Goal: Task Accomplishment & Management: Manage account settings

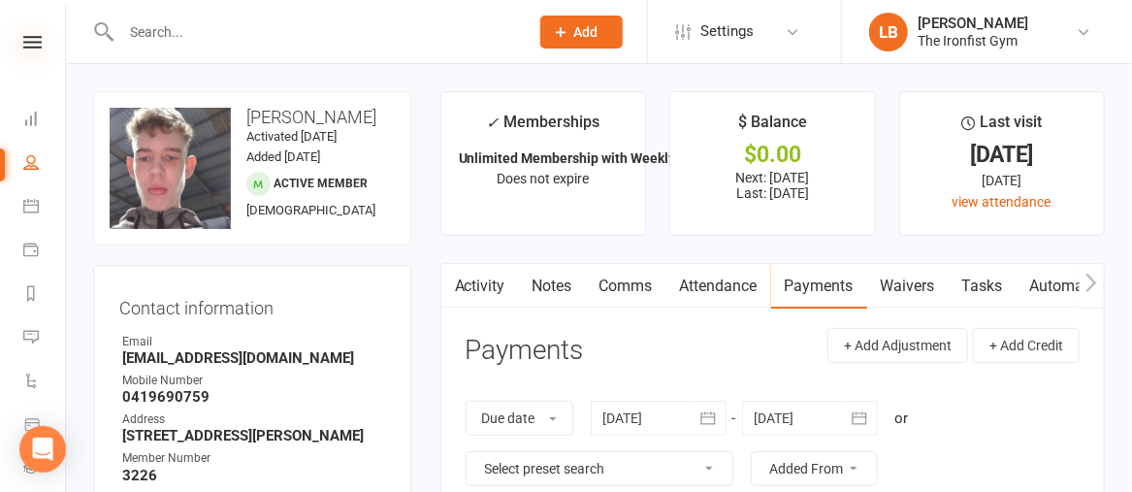
click at [34, 44] on icon at bounding box center [32, 42] width 18 height 13
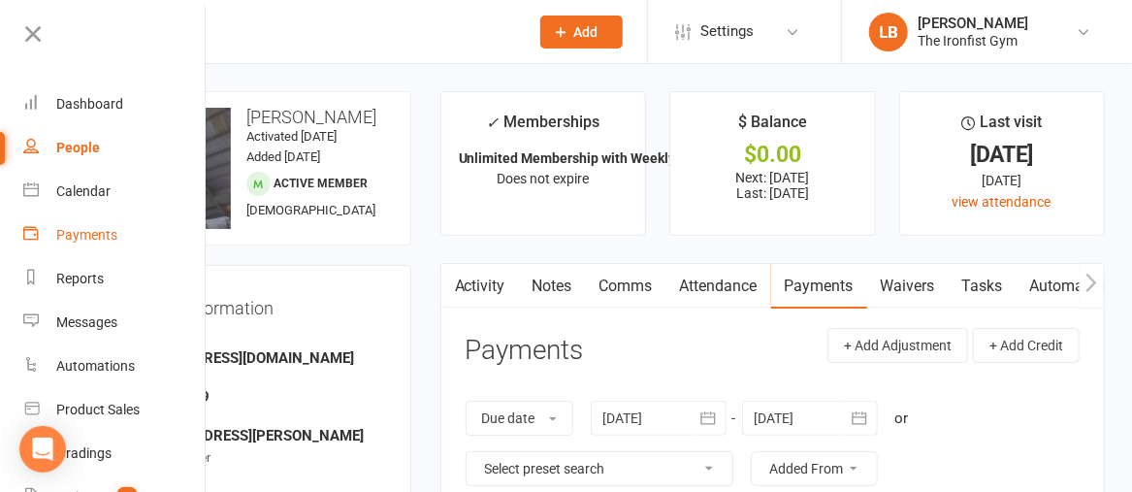
click at [66, 230] on div "Payments" at bounding box center [86, 235] width 61 height 16
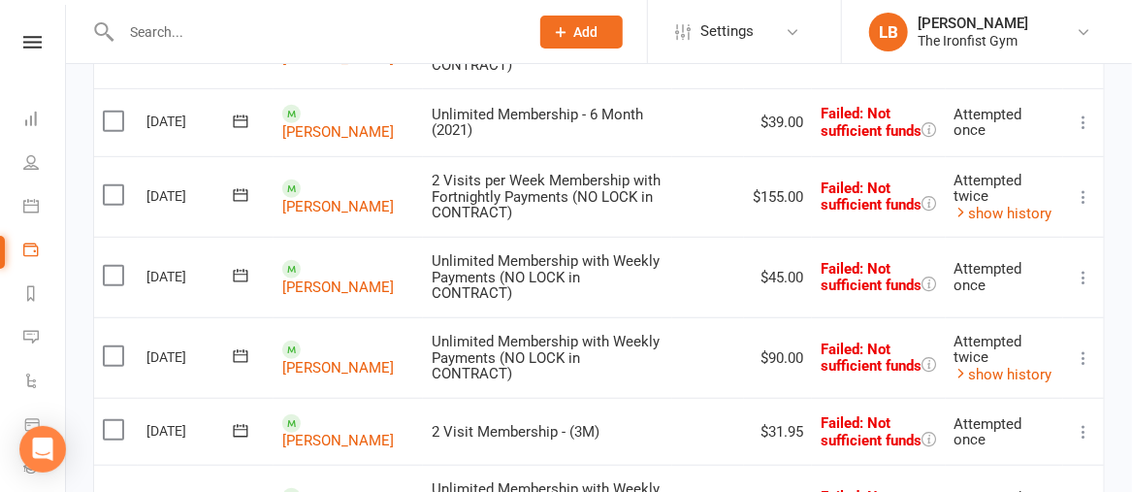
scroll to position [391, 0]
click at [1087, 272] on icon at bounding box center [1082, 278] width 19 height 19
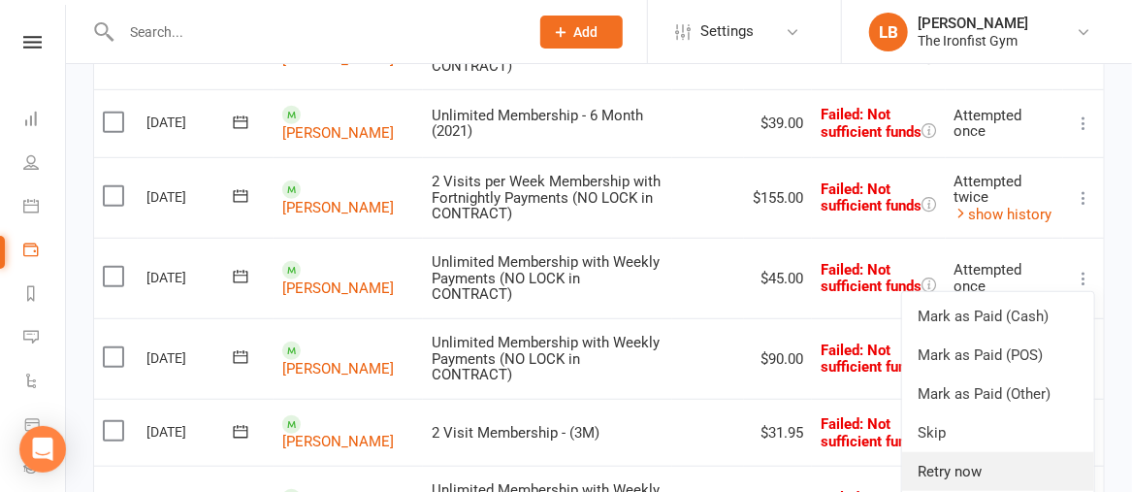
click at [958, 463] on link "Retry now" at bounding box center [998, 471] width 192 height 39
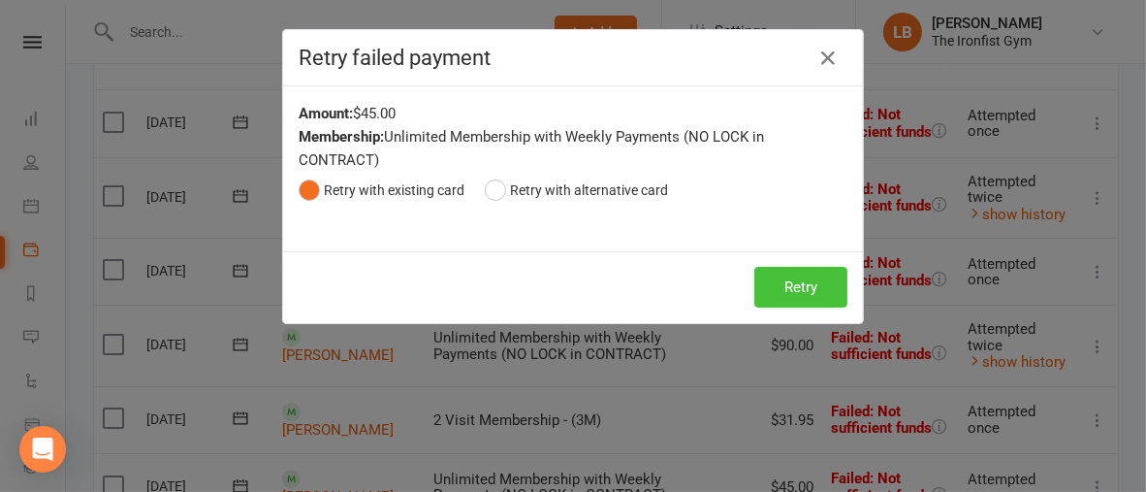
click at [791, 269] on button "Retry" at bounding box center [800, 287] width 93 height 41
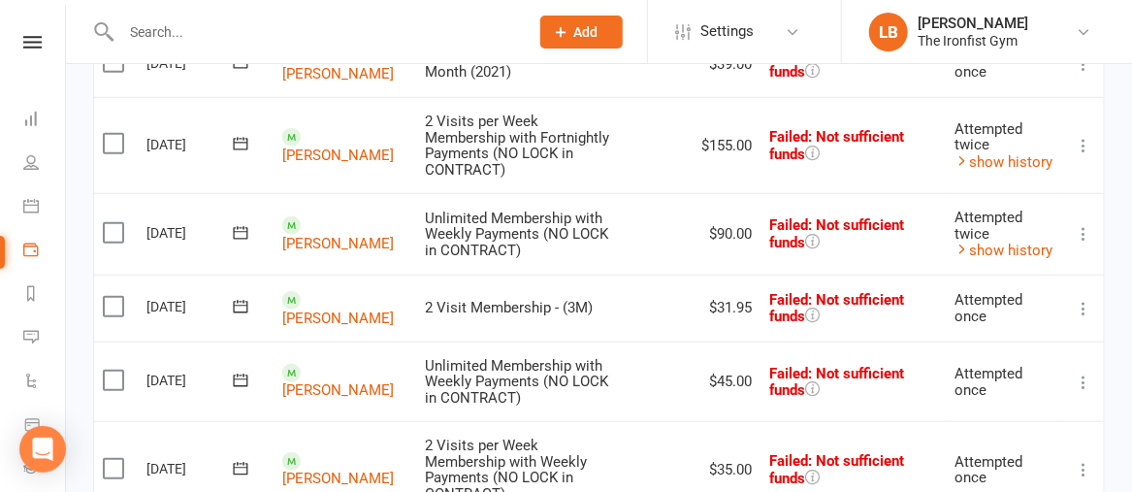
scroll to position [489, 0]
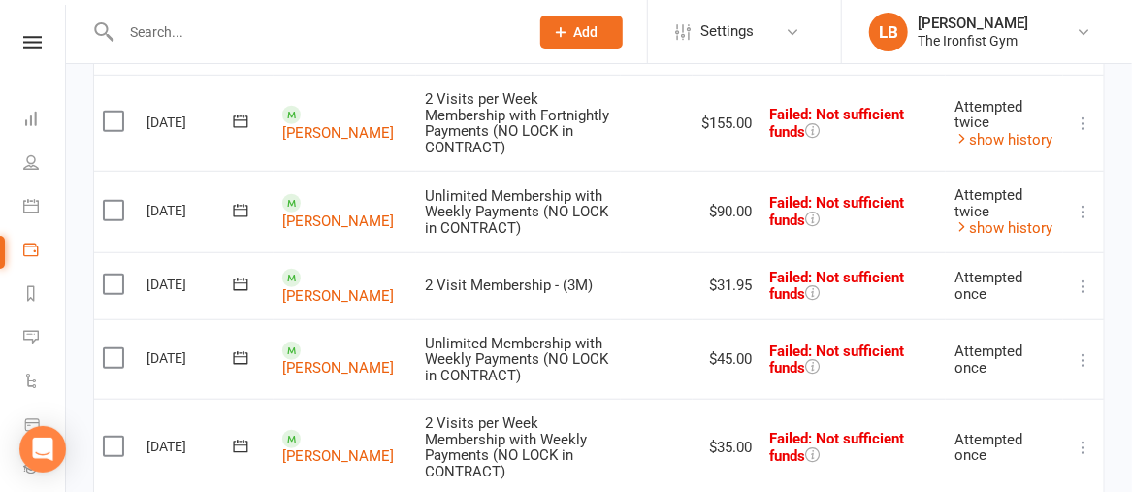
click at [1086, 220] on icon at bounding box center [1082, 211] width 19 height 19
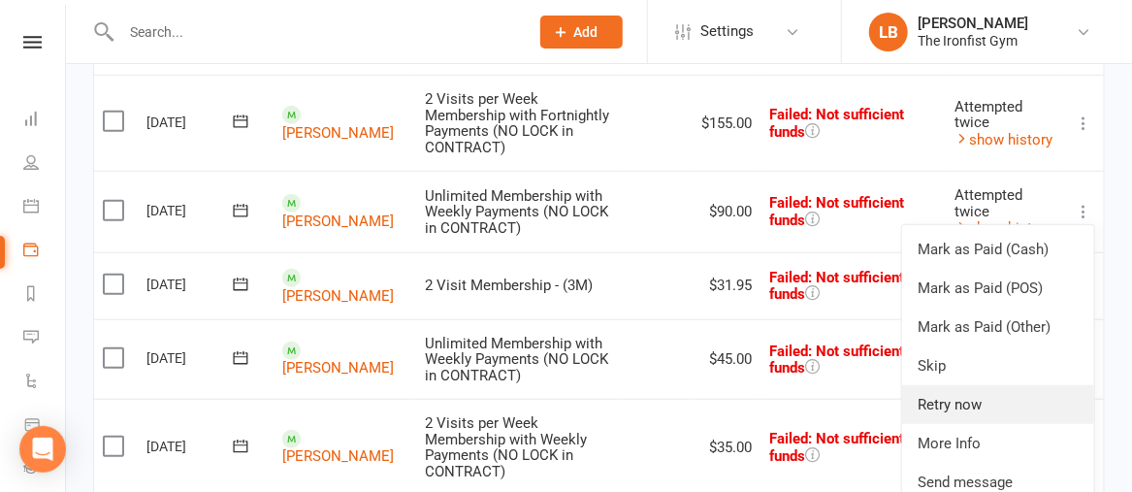
click at [961, 406] on link "Retry now" at bounding box center [998, 404] width 192 height 39
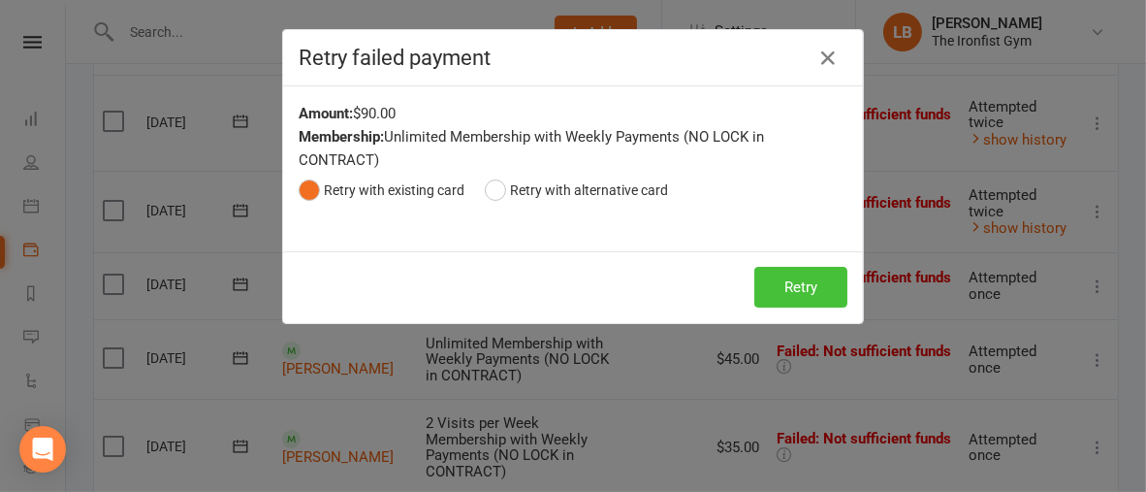
click at [814, 282] on button "Retry" at bounding box center [800, 287] width 93 height 41
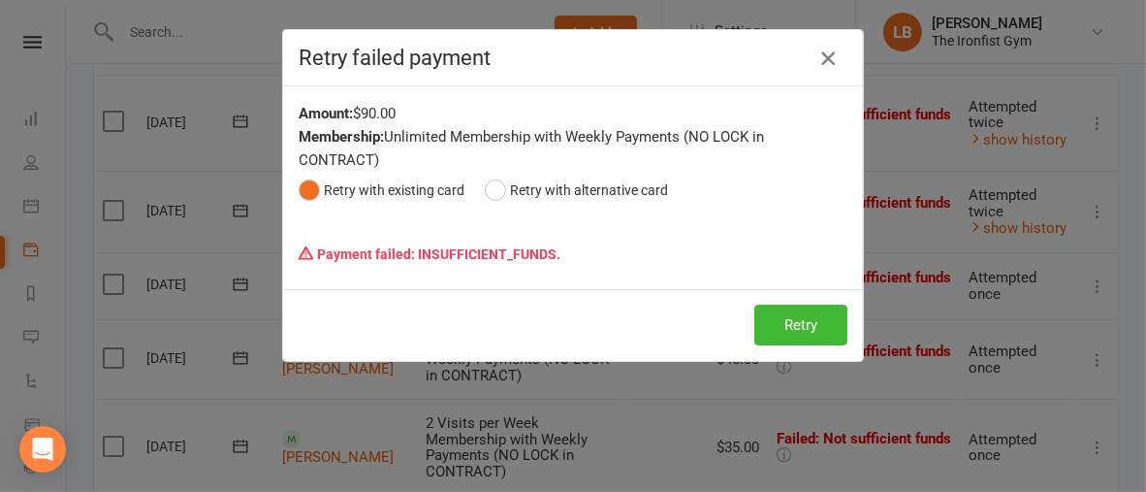
click at [822, 63] on icon "button" at bounding box center [827, 58] width 23 height 23
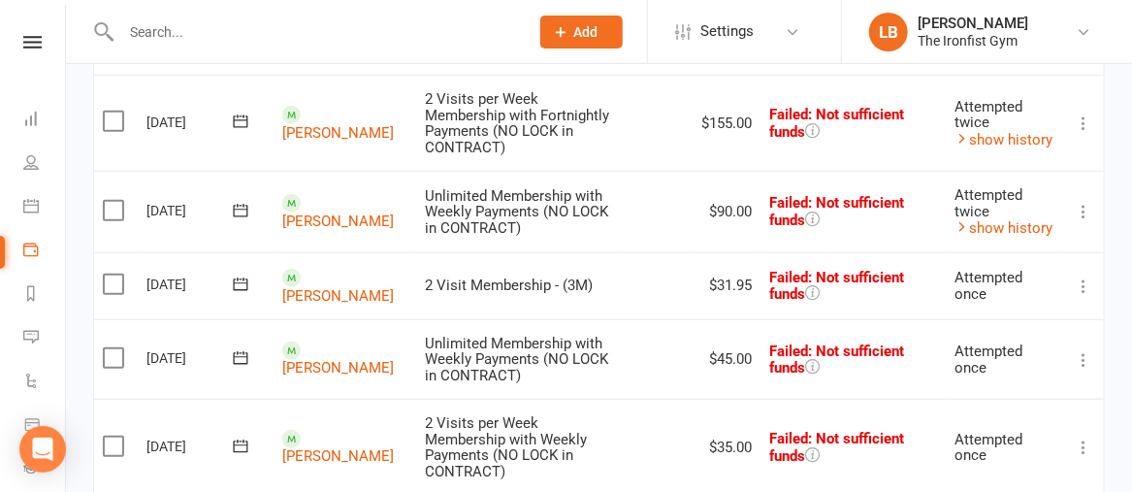
click at [1079, 296] on icon at bounding box center [1082, 285] width 19 height 19
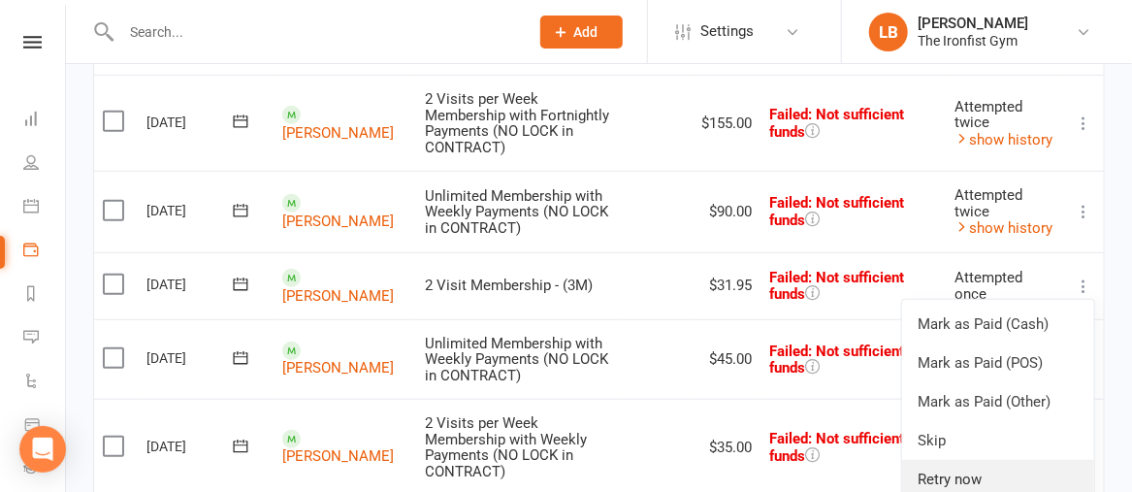
click at [950, 489] on link "Retry now" at bounding box center [998, 479] width 192 height 39
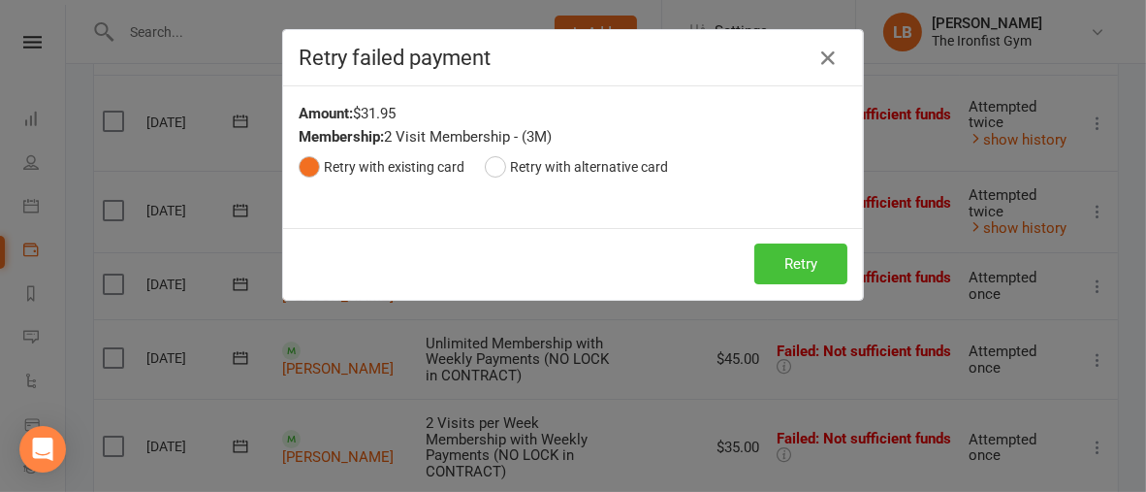
click at [790, 264] on button "Retry" at bounding box center [800, 263] width 93 height 41
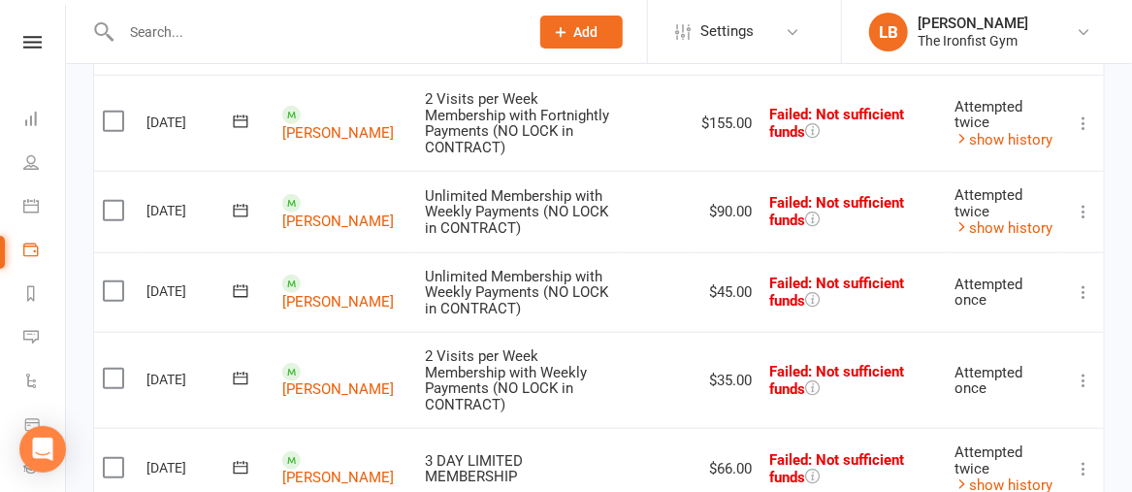
click at [1076, 304] on button at bounding box center [1082, 291] width 23 height 23
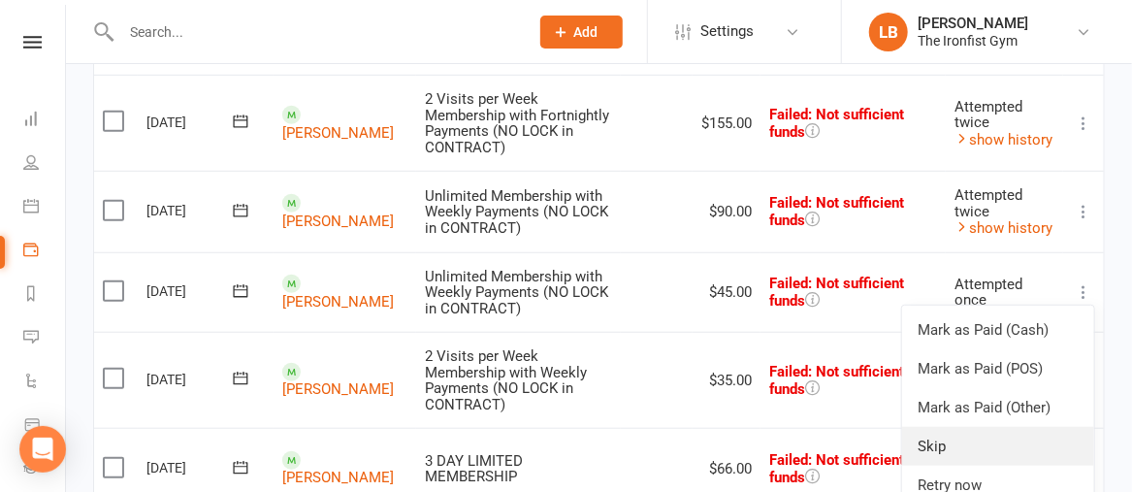
scroll to position [591, 0]
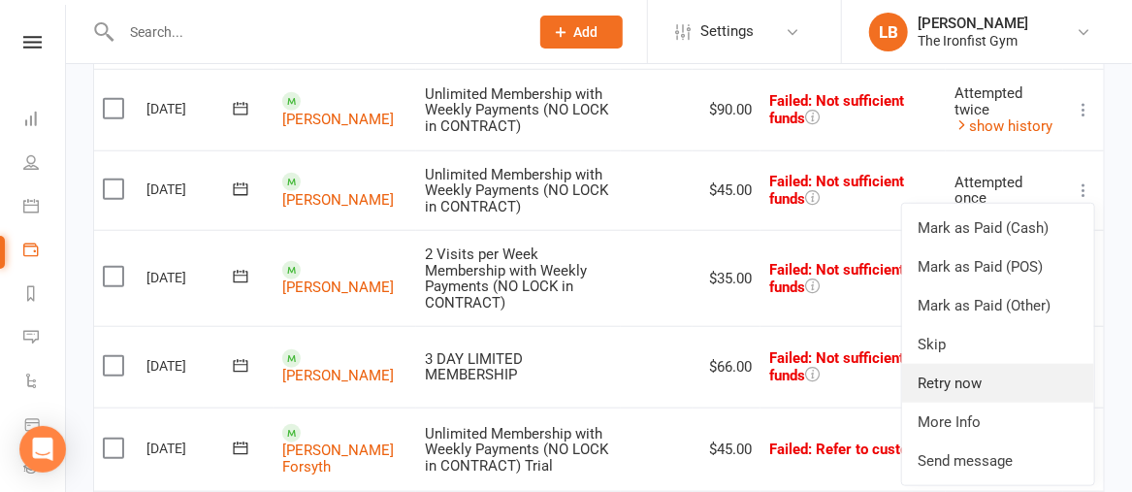
click at [971, 393] on link "Retry now" at bounding box center [998, 383] width 192 height 39
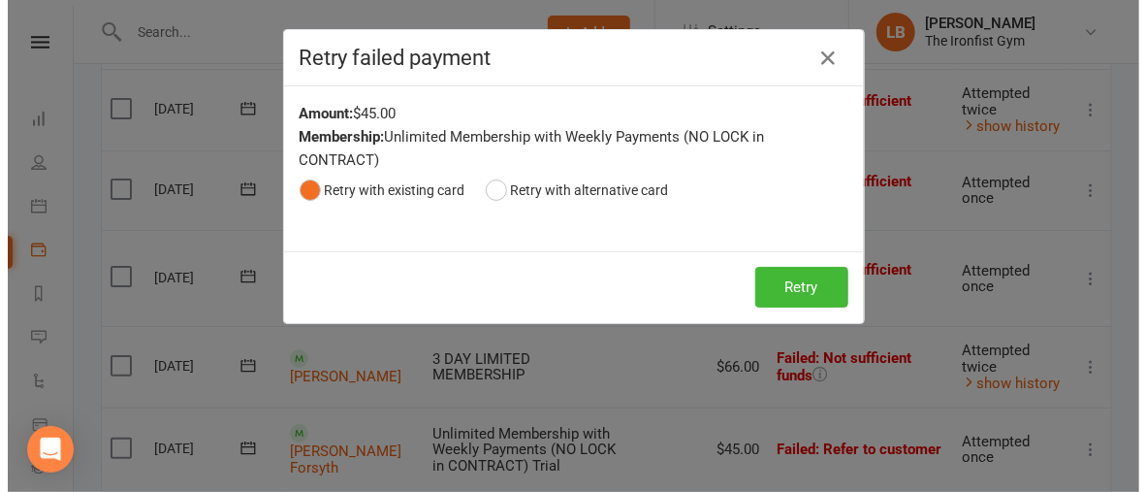
scroll to position [564, 0]
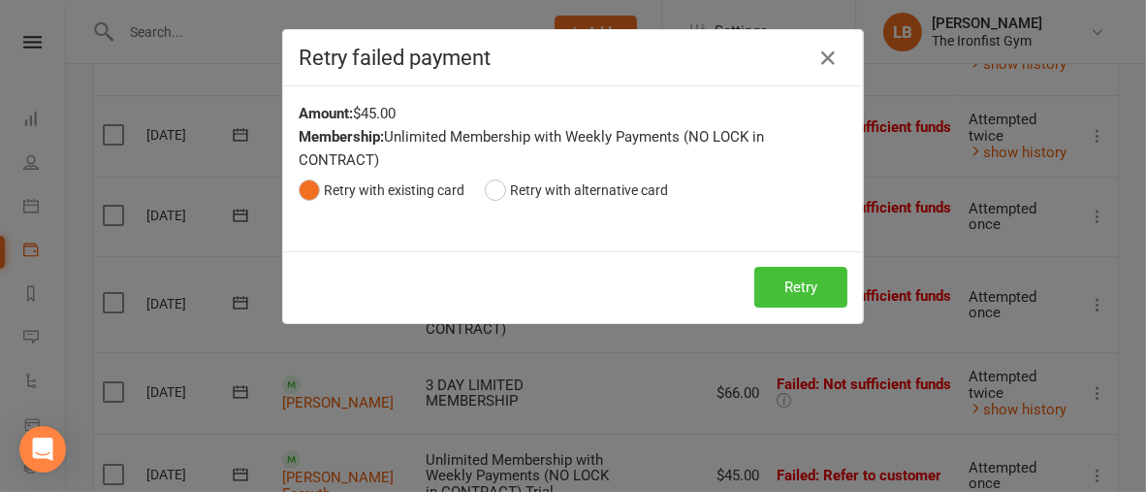
click at [808, 285] on button "Retry" at bounding box center [800, 287] width 93 height 41
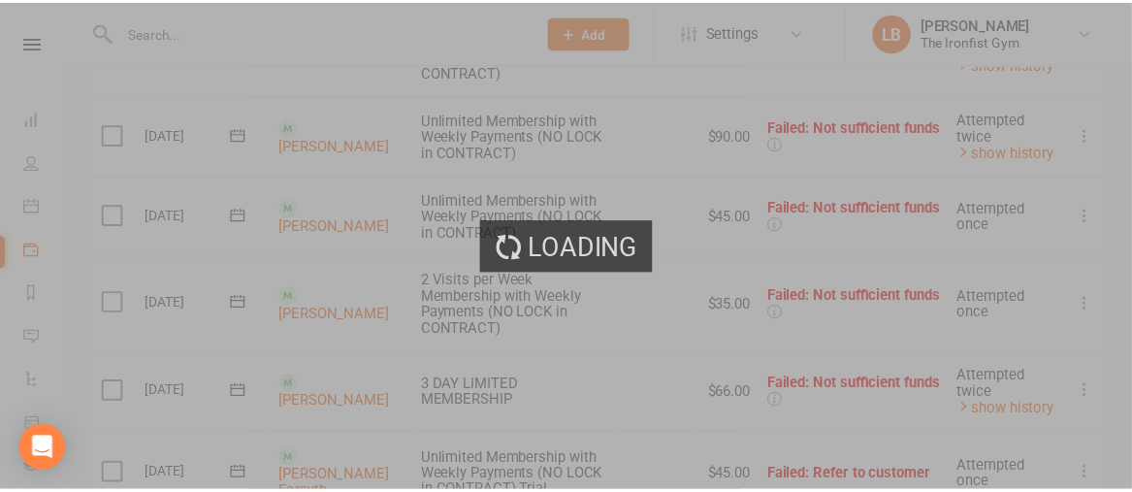
scroll to position [591, 0]
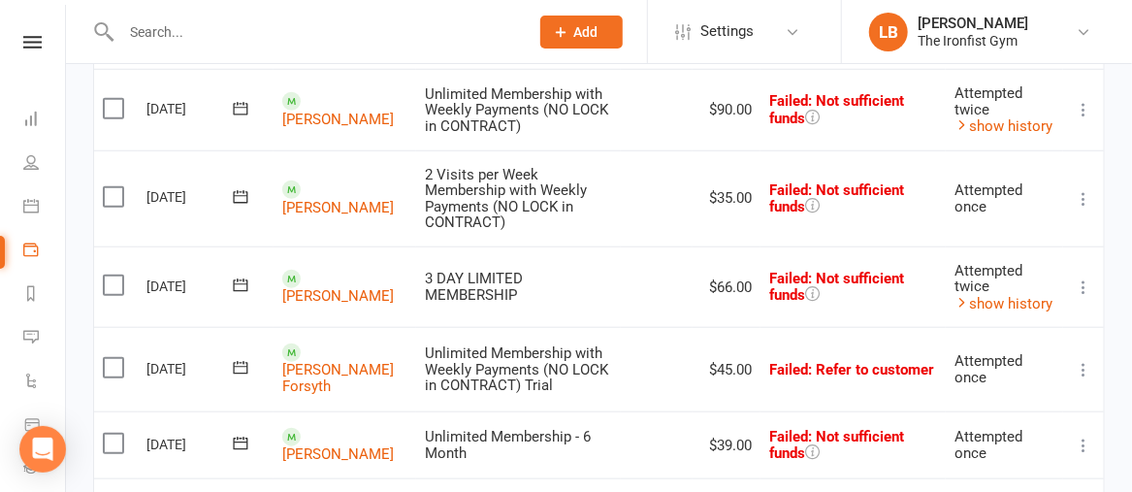
click at [1084, 208] on icon at bounding box center [1082, 198] width 19 height 19
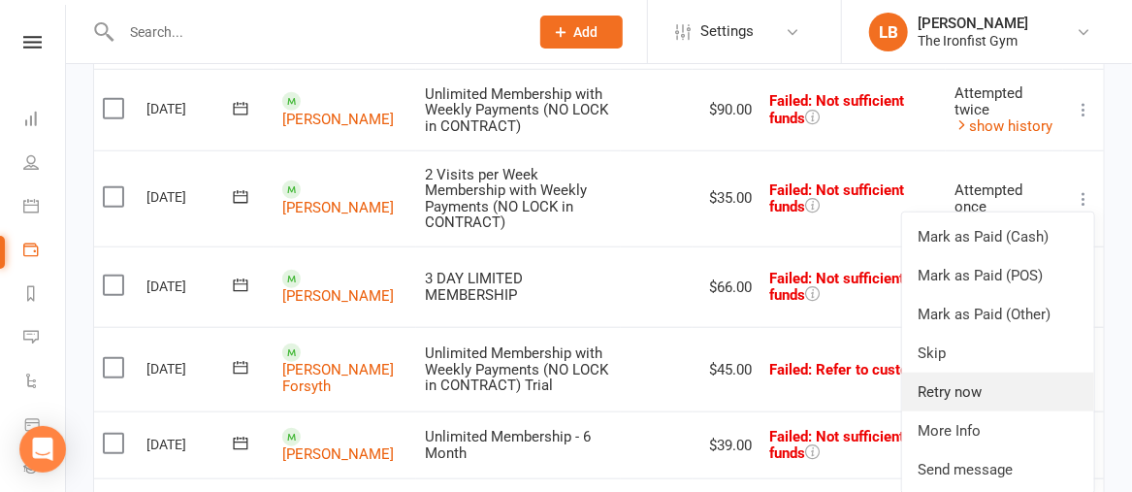
click at [978, 396] on link "Retry now" at bounding box center [998, 391] width 192 height 39
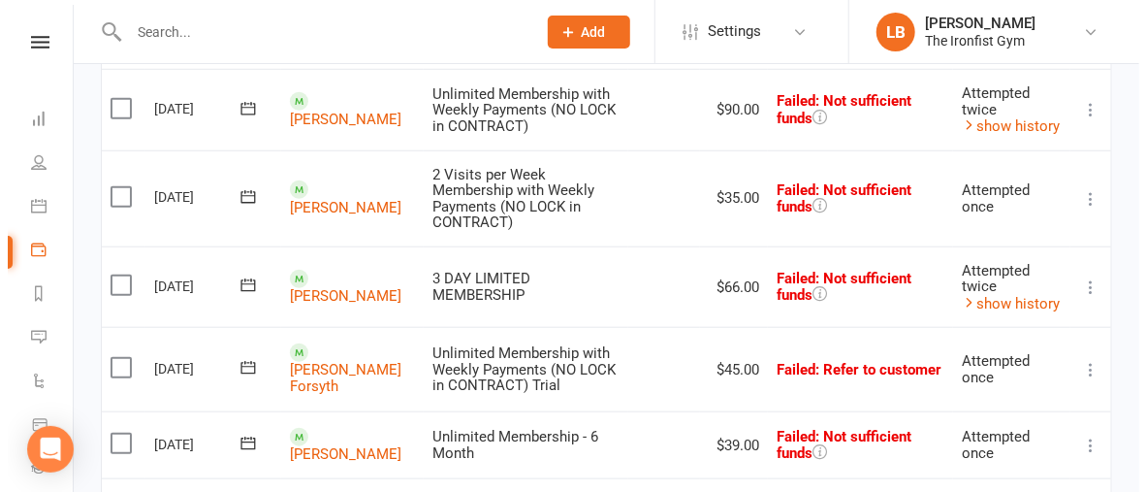
scroll to position [564, 0]
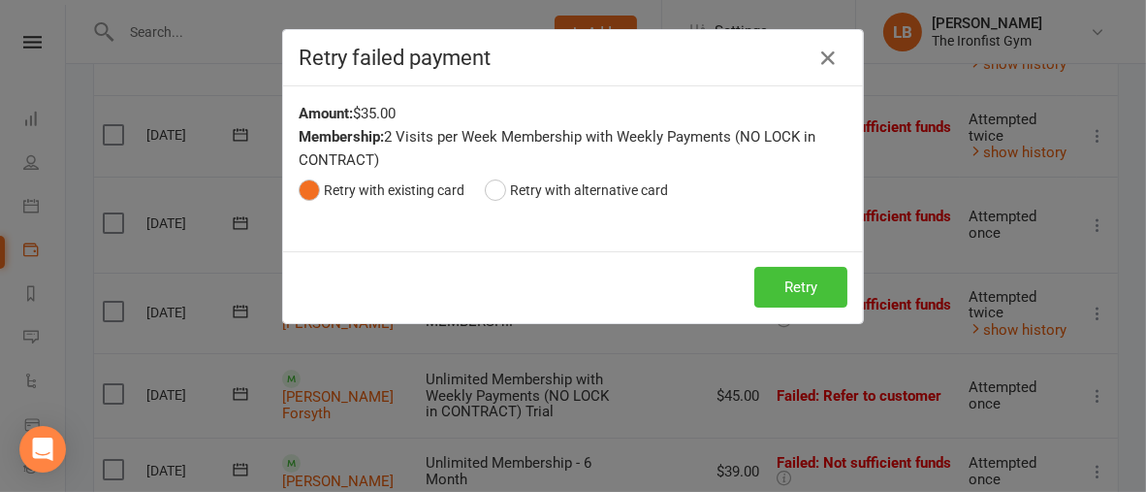
click at [802, 290] on button "Retry" at bounding box center [800, 287] width 93 height 41
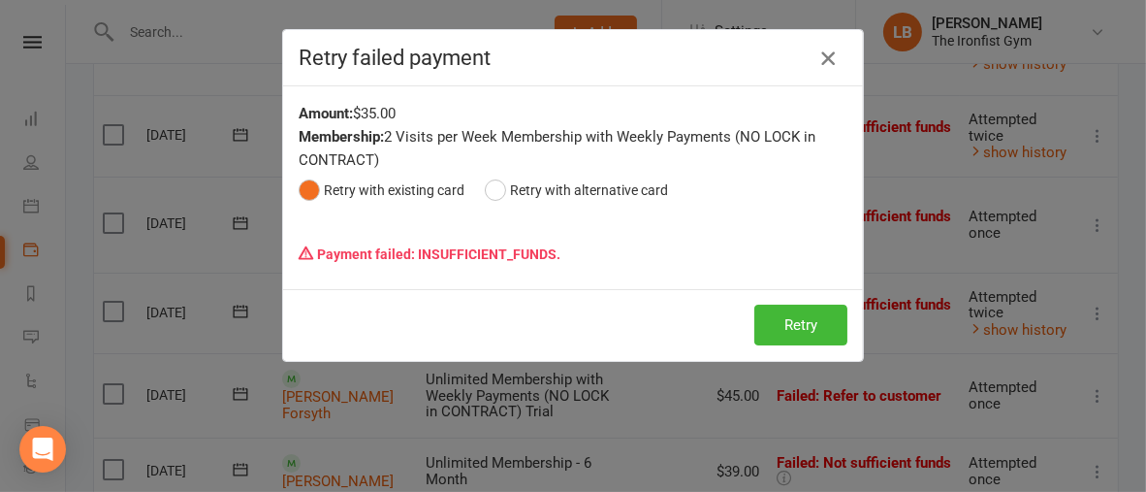
click at [826, 57] on icon "button" at bounding box center [827, 58] width 23 height 23
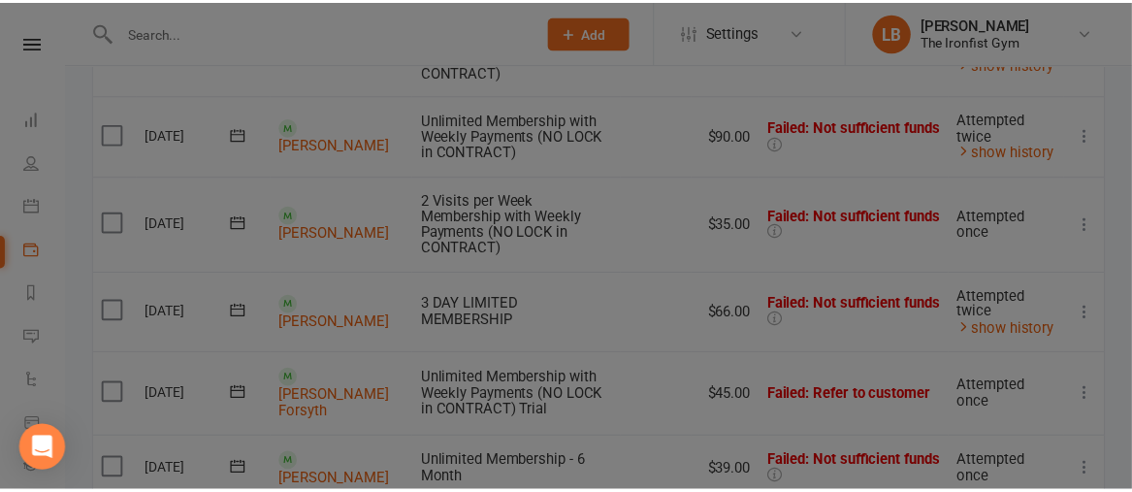
scroll to position [591, 0]
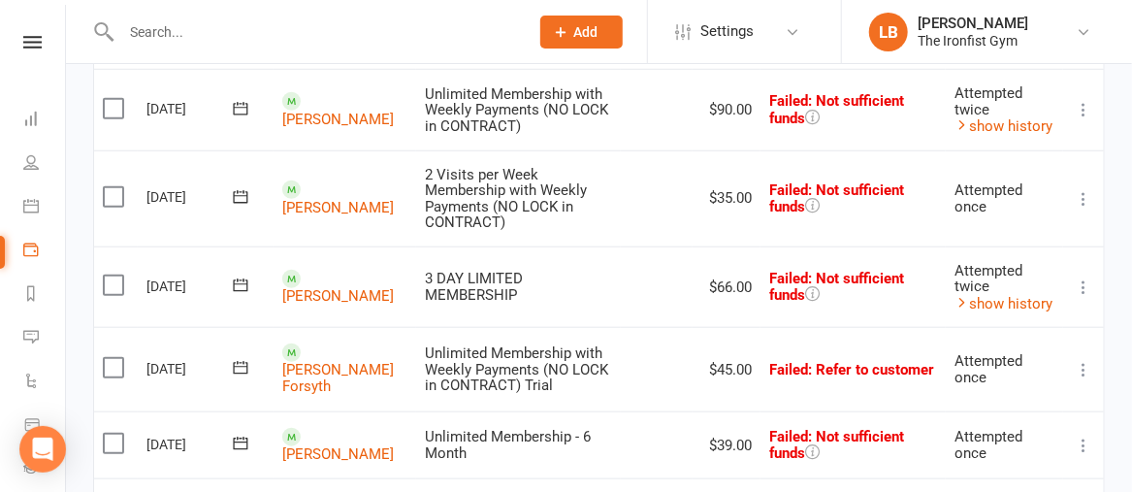
click at [1087, 297] on icon at bounding box center [1082, 286] width 19 height 19
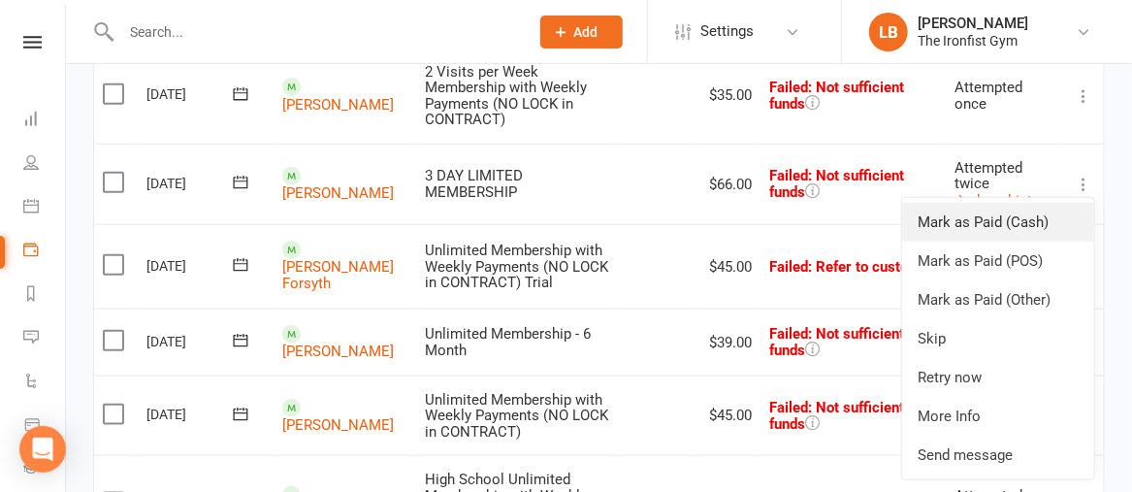
scroll to position [694, 0]
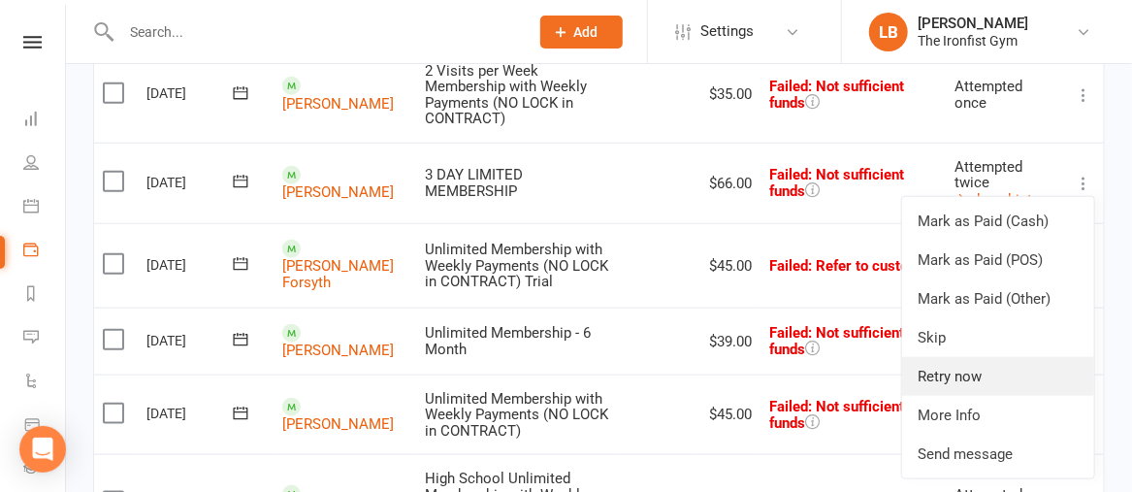
click at [944, 374] on link "Retry now" at bounding box center [998, 376] width 192 height 39
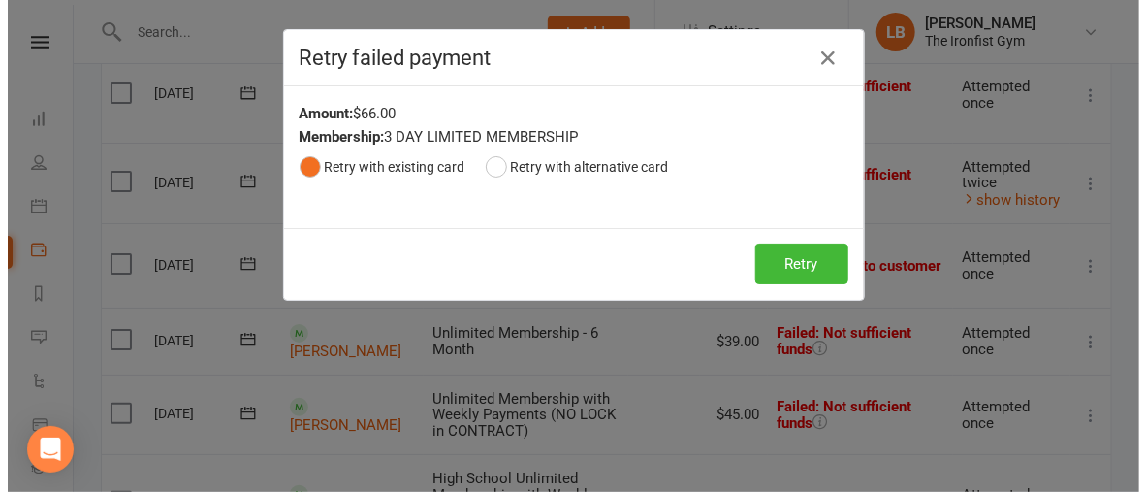
scroll to position [661, 0]
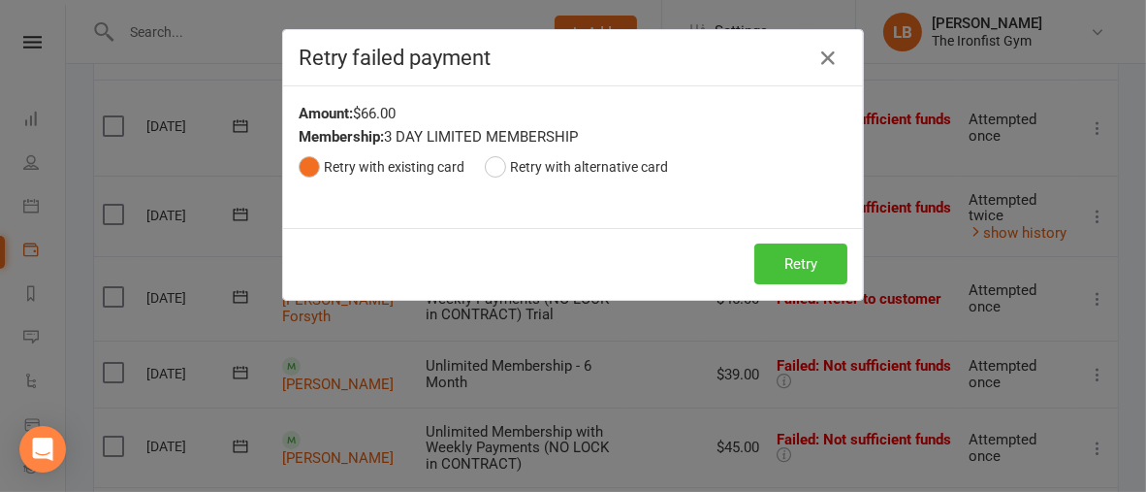
click at [801, 260] on button "Retry" at bounding box center [800, 263] width 93 height 41
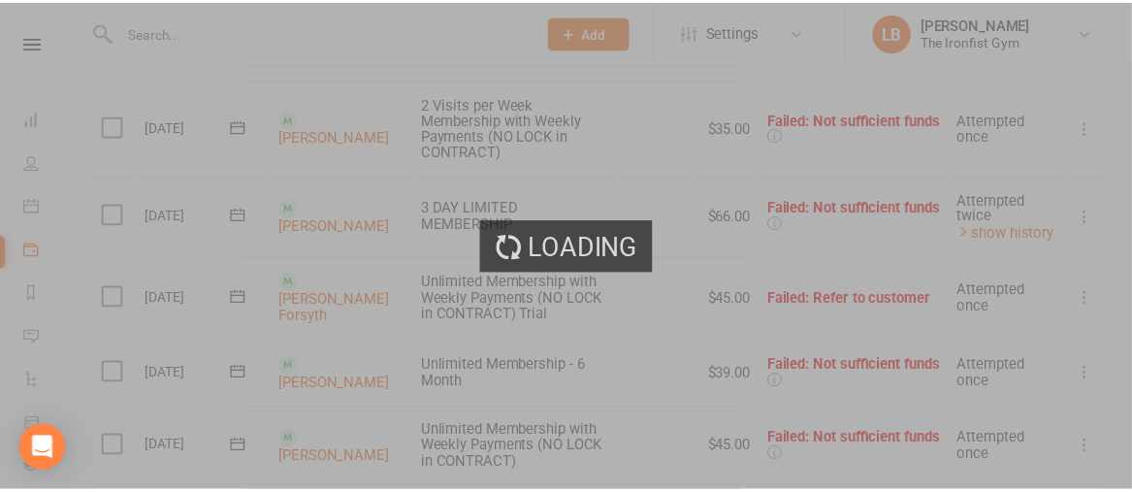
scroll to position [694, 0]
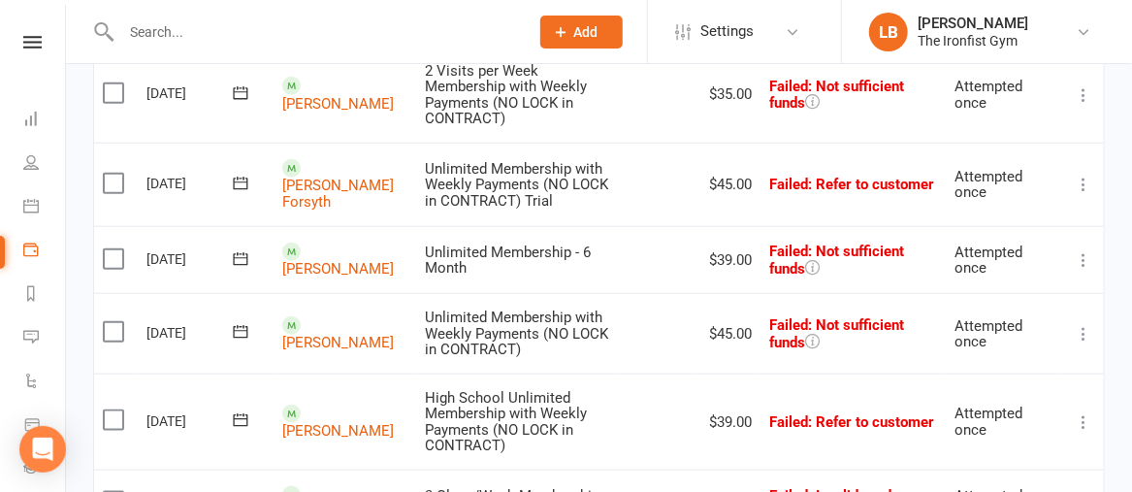
click at [1083, 264] on icon at bounding box center [1082, 259] width 19 height 19
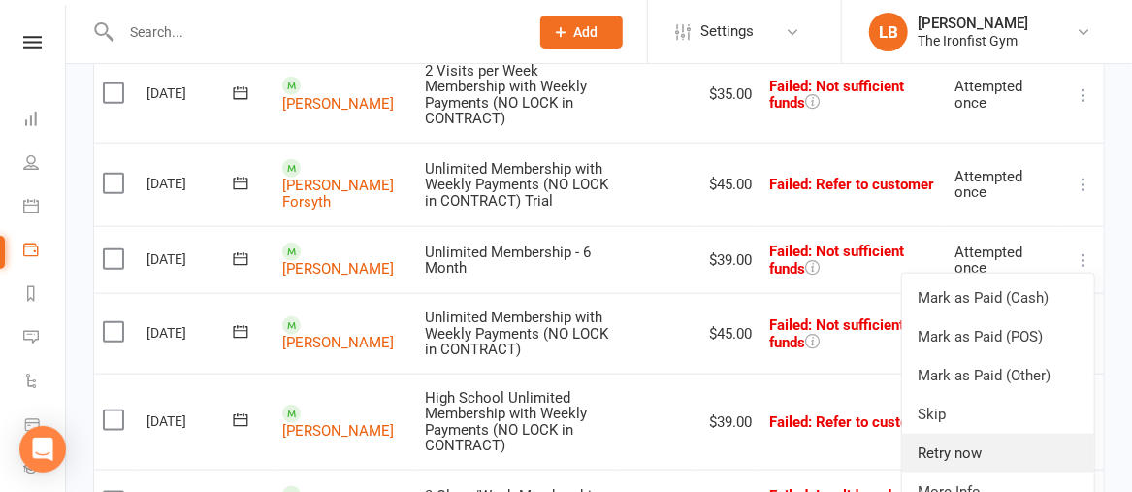
click at [965, 456] on link "Retry now" at bounding box center [998, 452] width 192 height 39
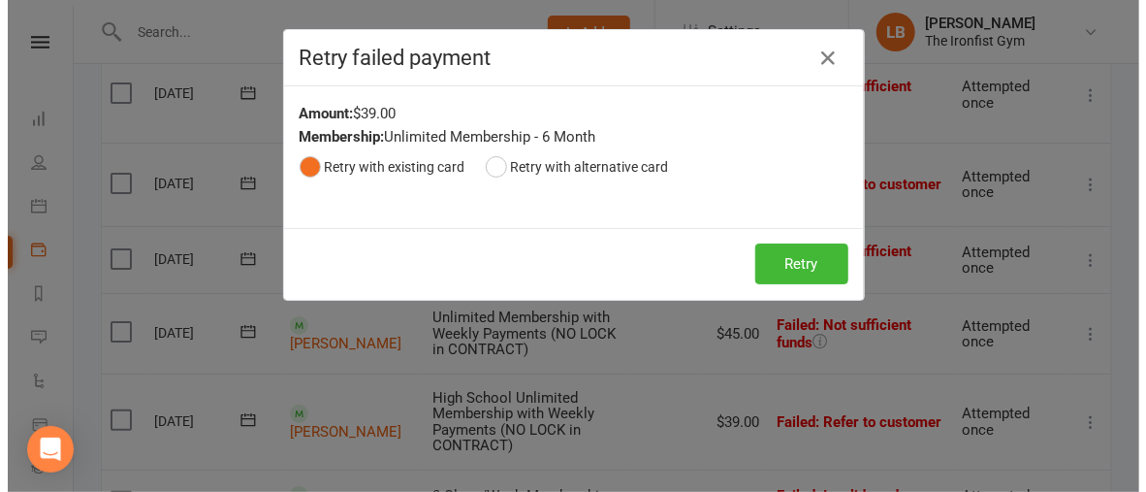
scroll to position [661, 0]
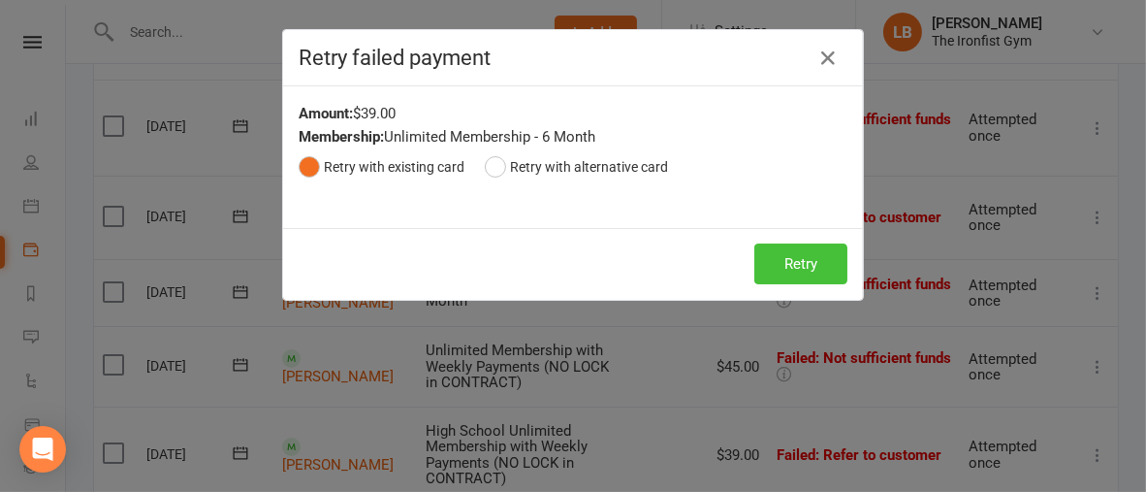
click at [802, 263] on button "Retry" at bounding box center [800, 263] width 93 height 41
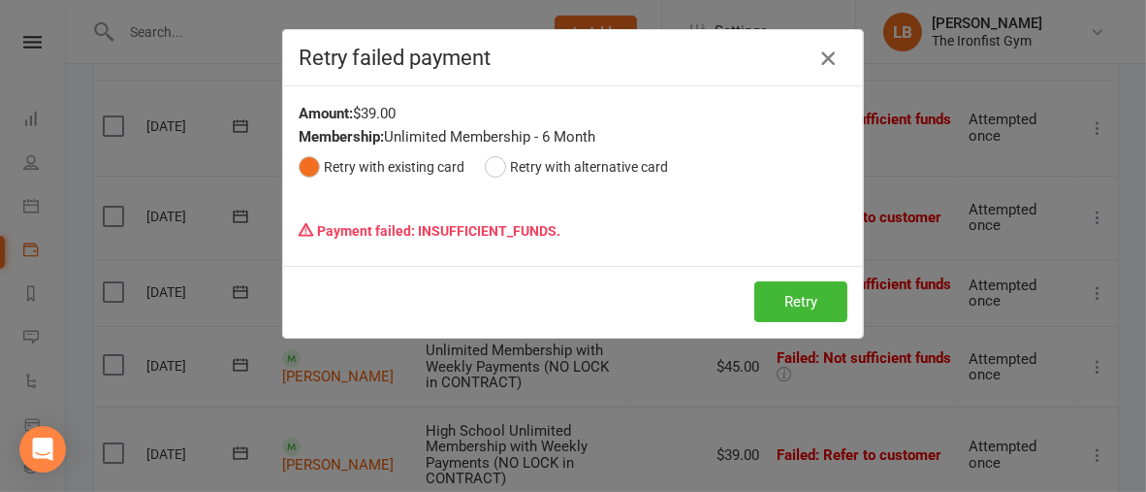
click at [827, 62] on icon "button" at bounding box center [827, 58] width 23 height 23
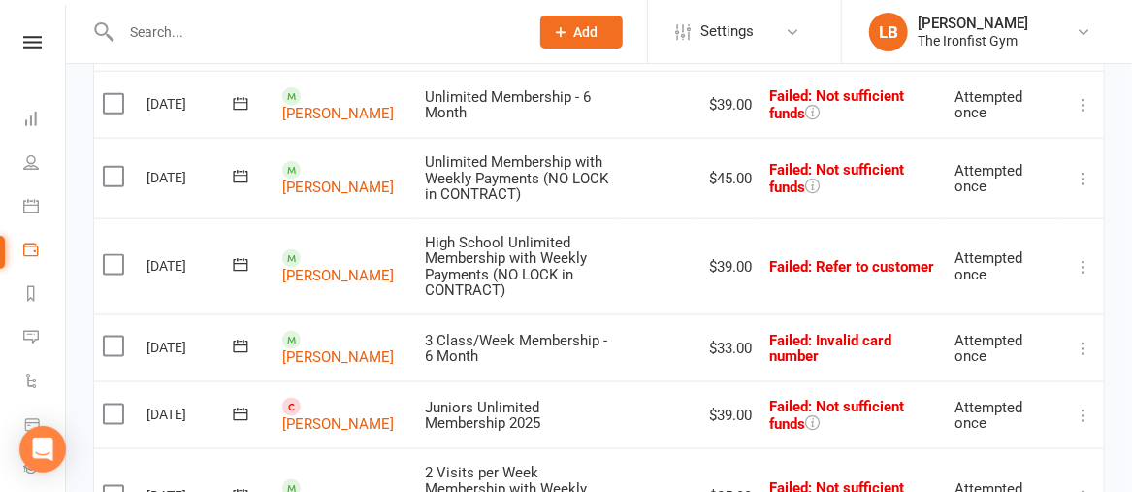
scroll to position [857, 0]
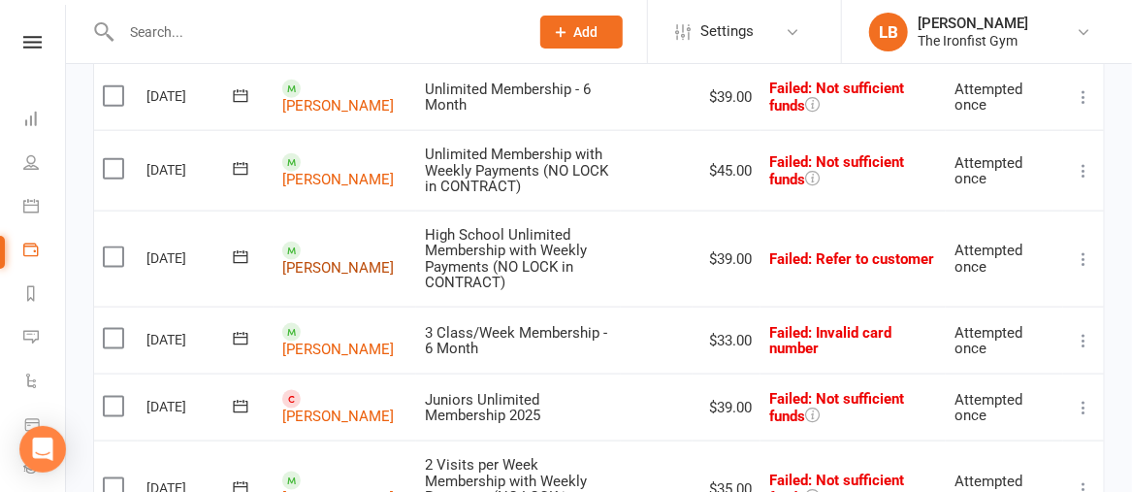
click at [318, 269] on link "[PERSON_NAME]" at bounding box center [338, 268] width 112 height 17
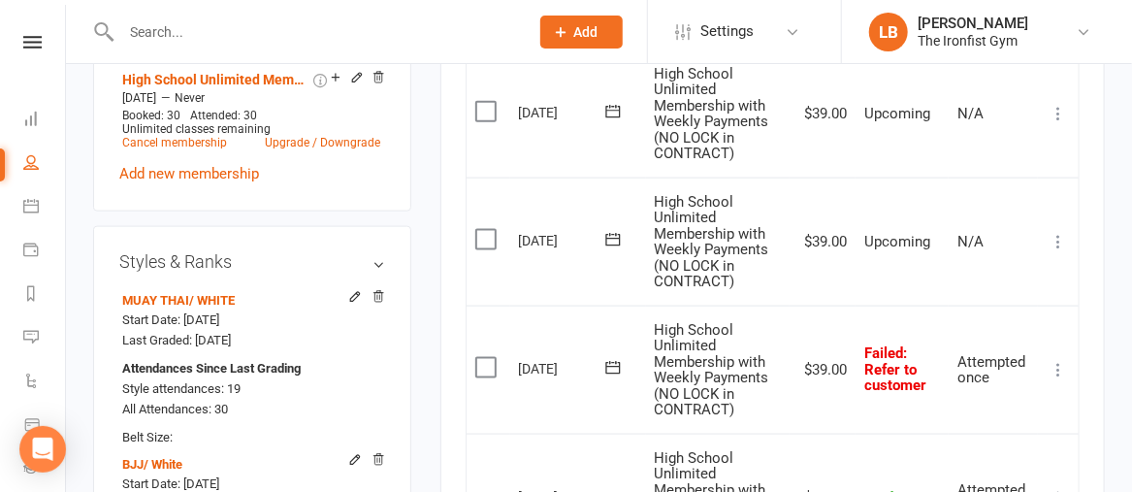
scroll to position [879, 0]
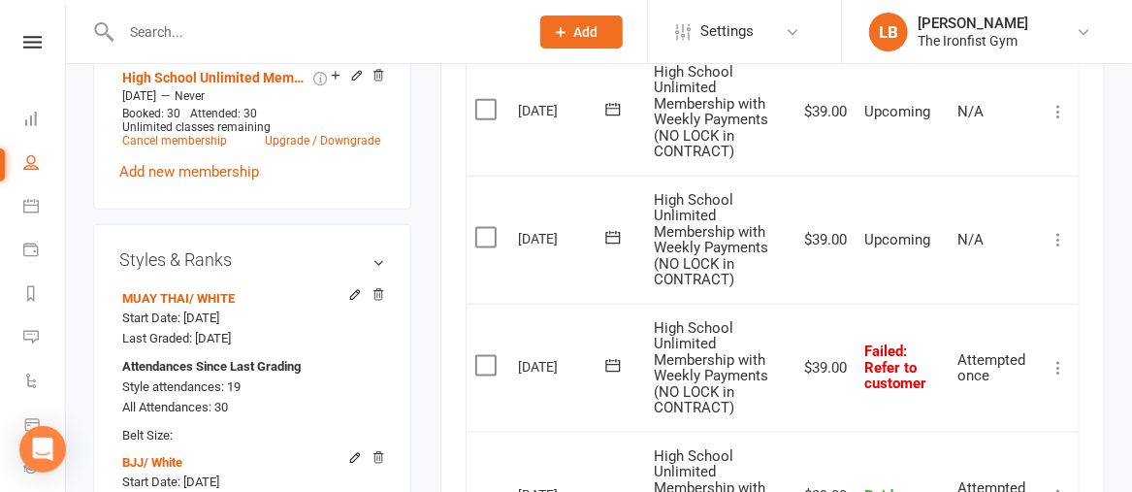
click at [612, 375] on icon at bounding box center [612, 365] width 19 height 19
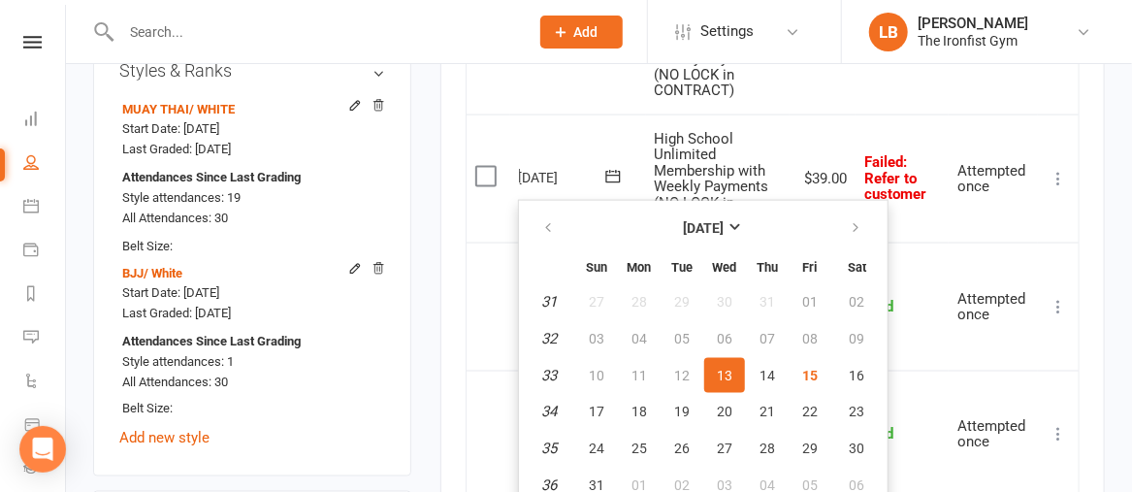
scroll to position [1090, 0]
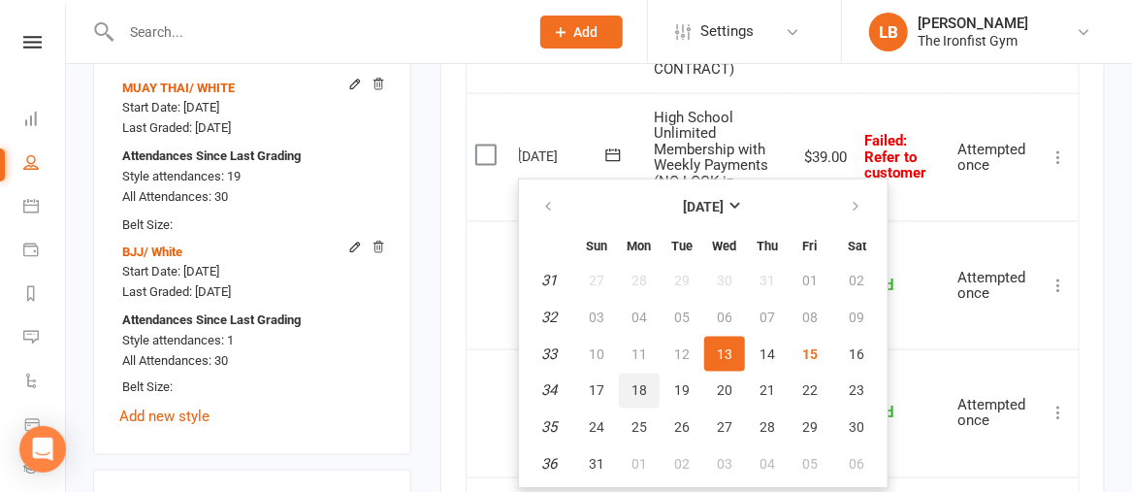
click at [631, 399] on button "18" at bounding box center [639, 390] width 41 height 35
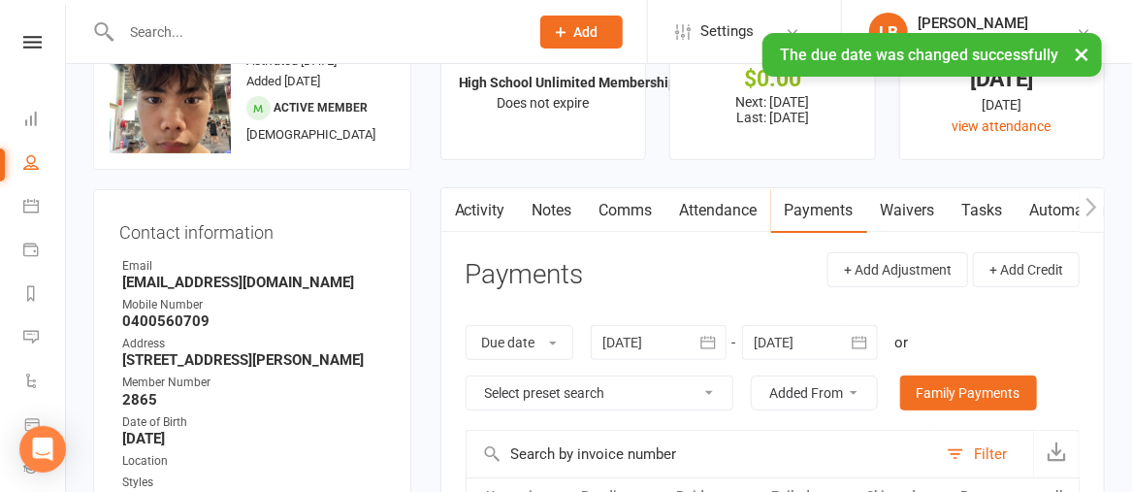
scroll to position [74, 0]
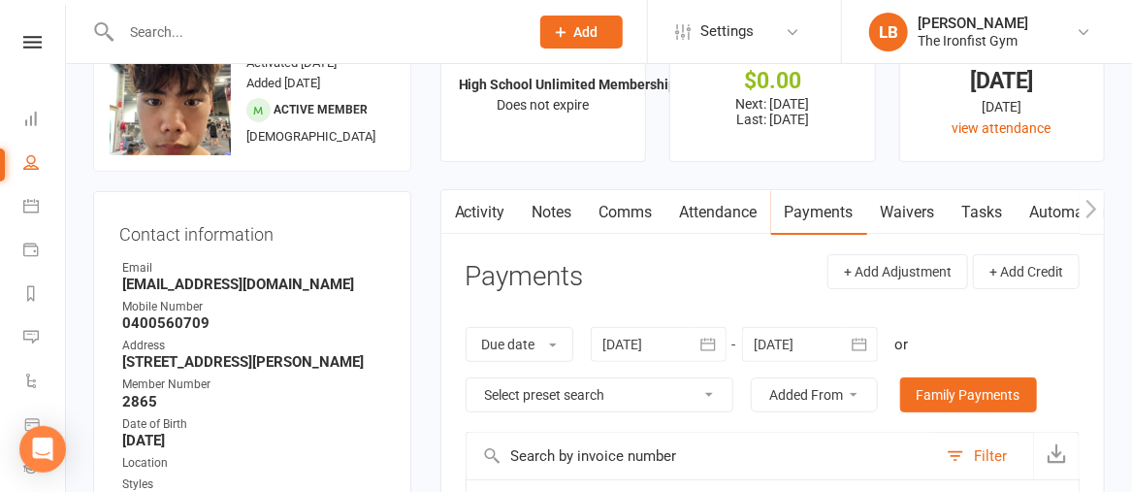
click at [625, 207] on link "Comms" at bounding box center [626, 212] width 80 height 45
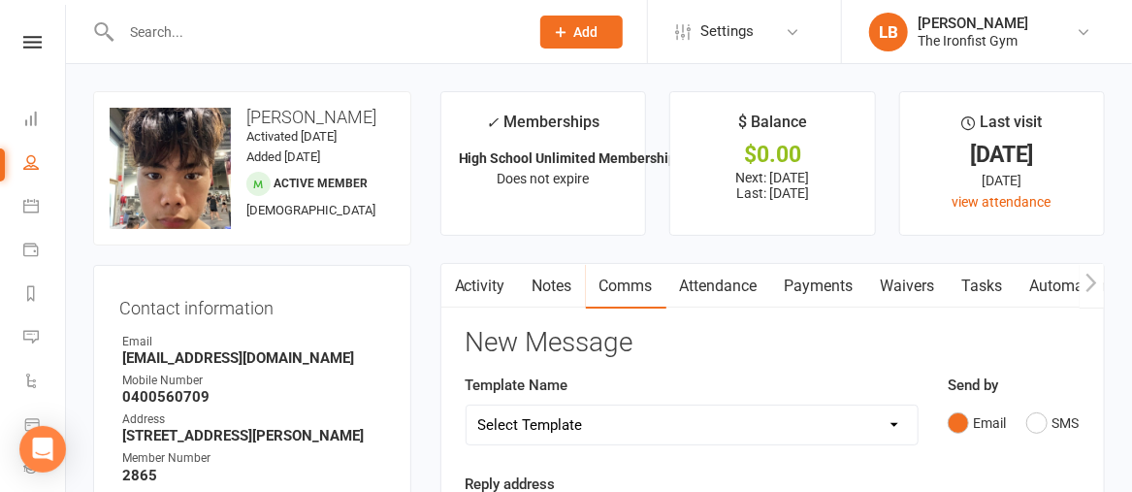
click at [604, 424] on select "Select Template [SMS] Grading Fee owing [SMS] Balance Owing - Catch up [SMS] Ex…" at bounding box center [691, 424] width 451 height 39
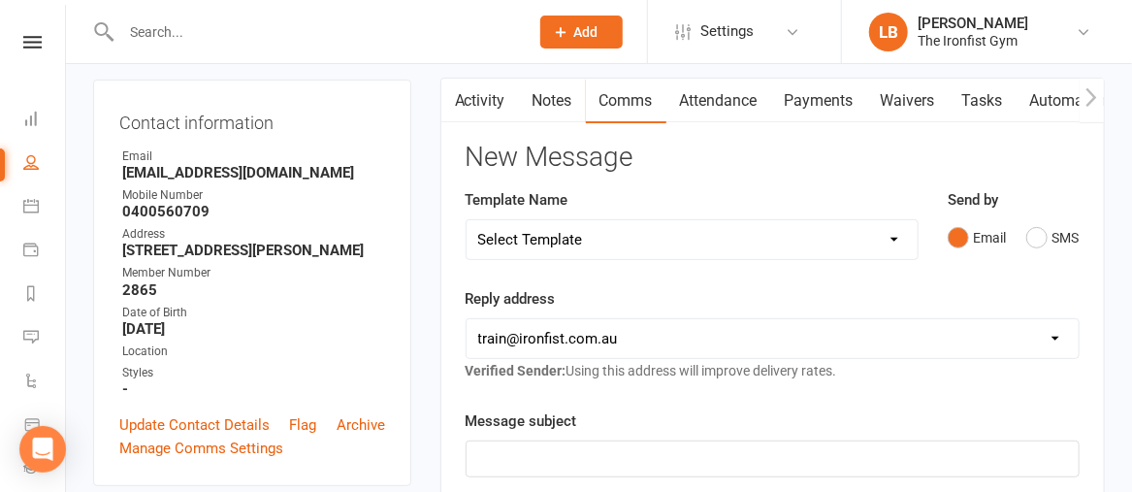
scroll to position [193, 0]
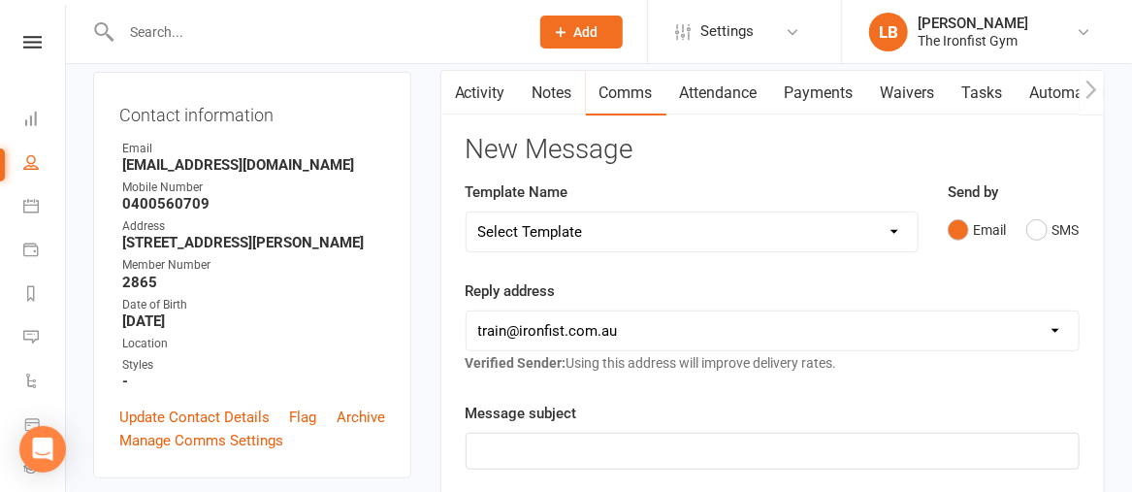
click at [574, 231] on select "Select Template [SMS] Grading Fee owing [SMS] Balance Owing - Catch up [SMS] Ex…" at bounding box center [691, 231] width 451 height 39
select select "3"
click at [466, 212] on select "Select Template [SMS] Grading Fee owing [SMS] Balance Owing - Catch up [SMS] Ex…" at bounding box center [691, 231] width 451 height 39
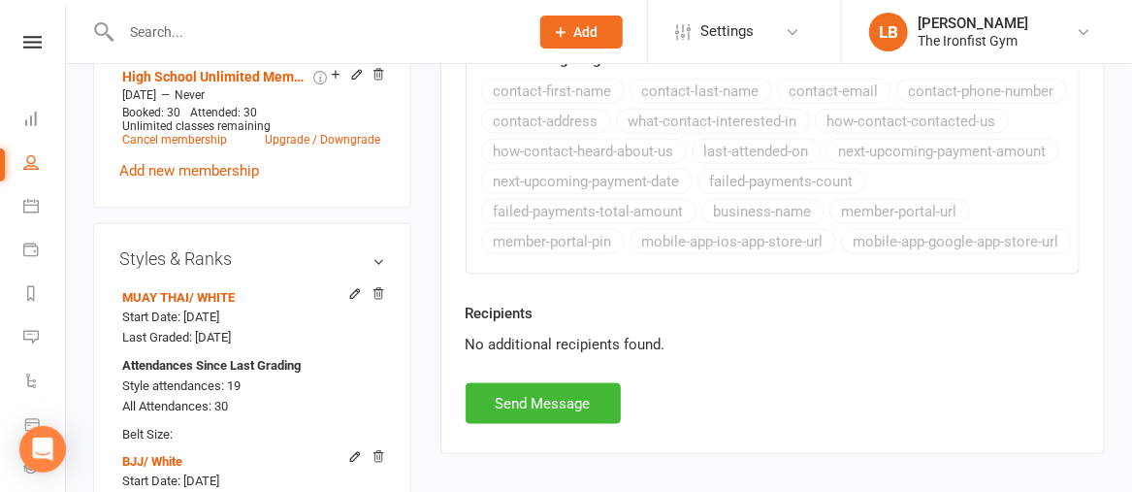
scroll to position [893, 0]
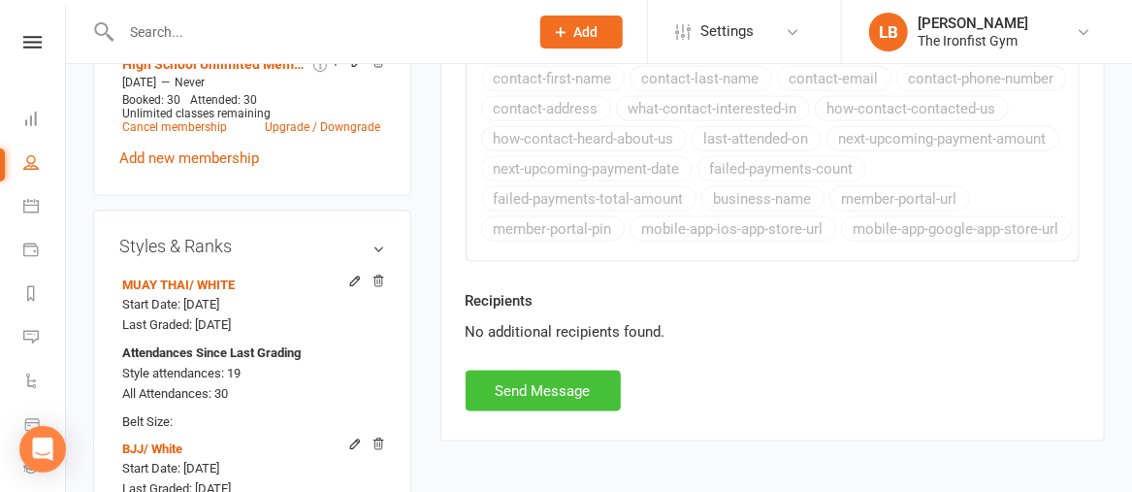
click at [579, 378] on button "Send Message" at bounding box center [542, 390] width 155 height 41
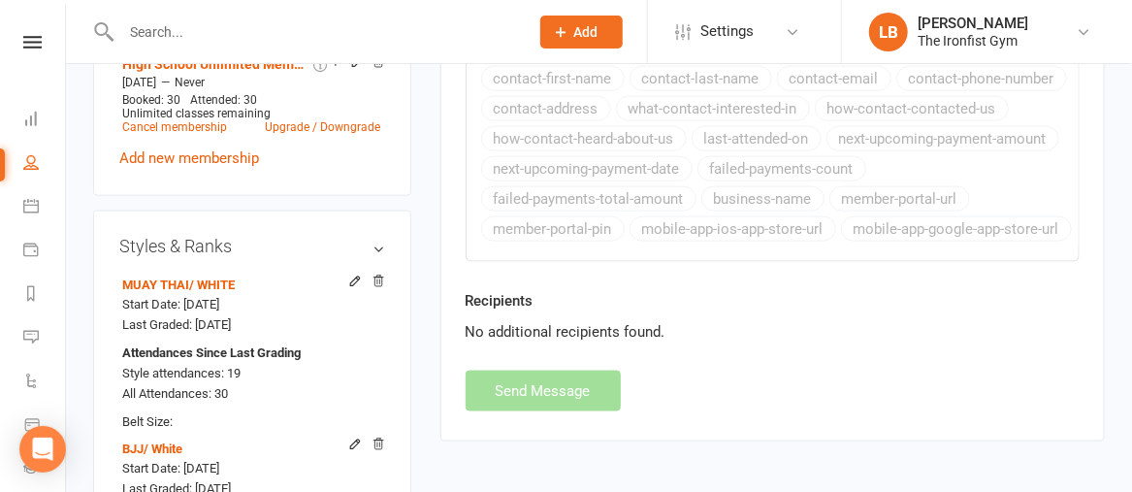
select select
